Goal: Communication & Community: Answer question/provide support

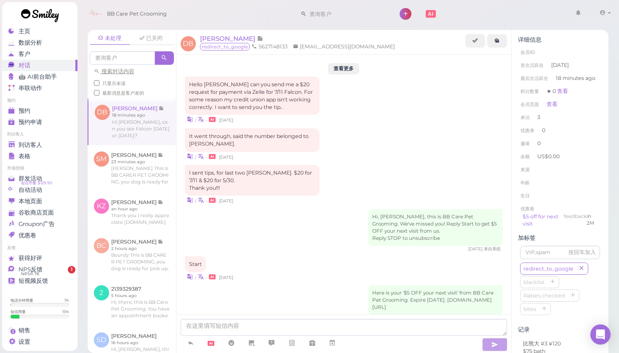
scroll to position [787, 0]
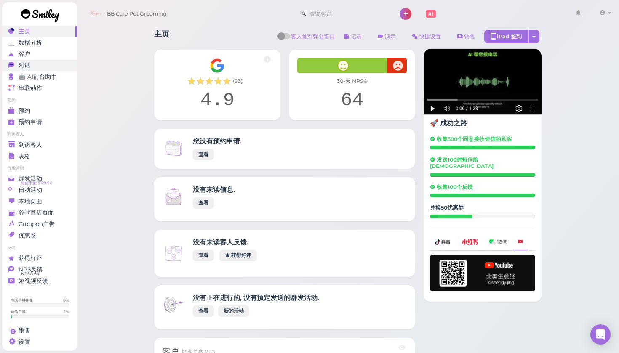
click at [38, 67] on div "对话" at bounding box center [38, 65] width 61 height 7
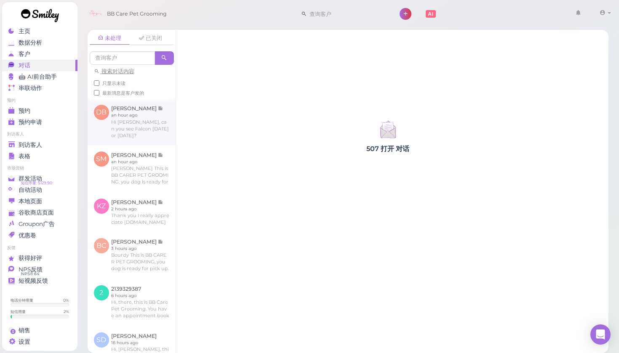
click at [132, 119] on link at bounding box center [132, 122] width 88 height 46
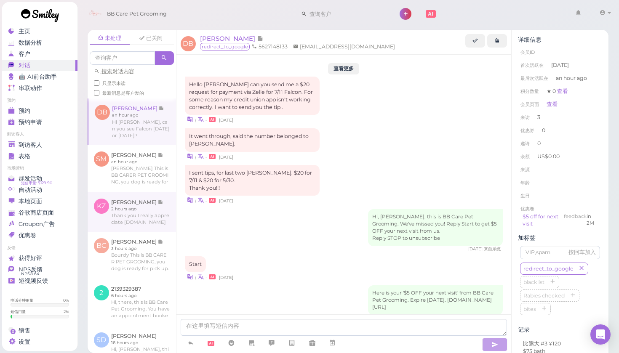
scroll to position [787, 0]
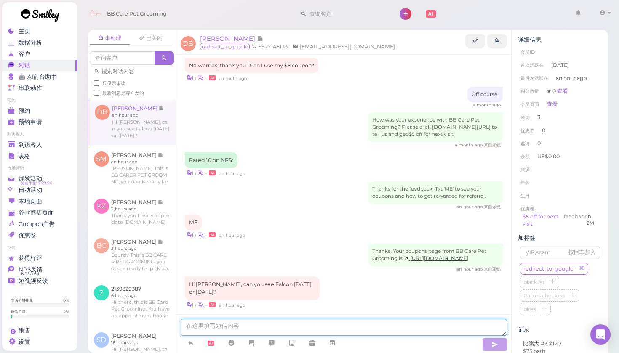
click at [229, 323] on textarea at bounding box center [344, 327] width 327 height 17
type textarea "hi"
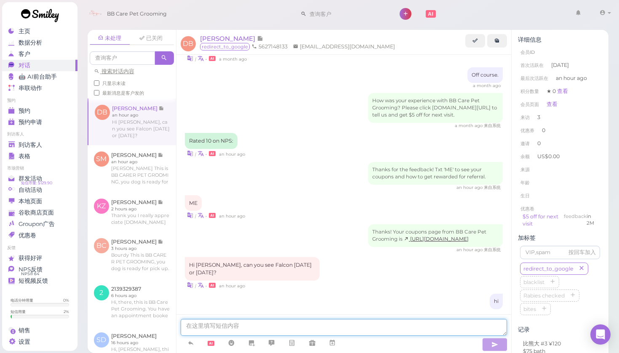
type textarea "i"
type textarea "I can make it Monday."
